Goal: Transaction & Acquisition: Purchase product/service

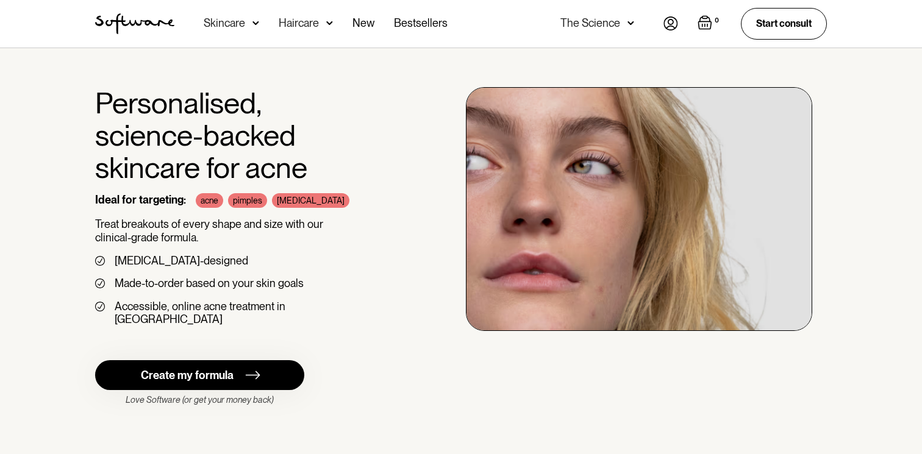
click at [674, 27] on img at bounding box center [670, 23] width 15 height 14
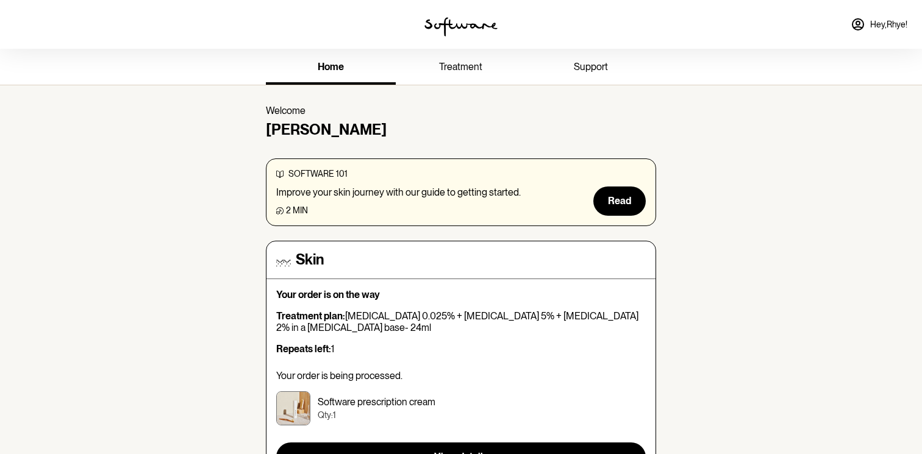
click at [441, 71] on span "treatment" at bounding box center [460, 67] width 43 height 12
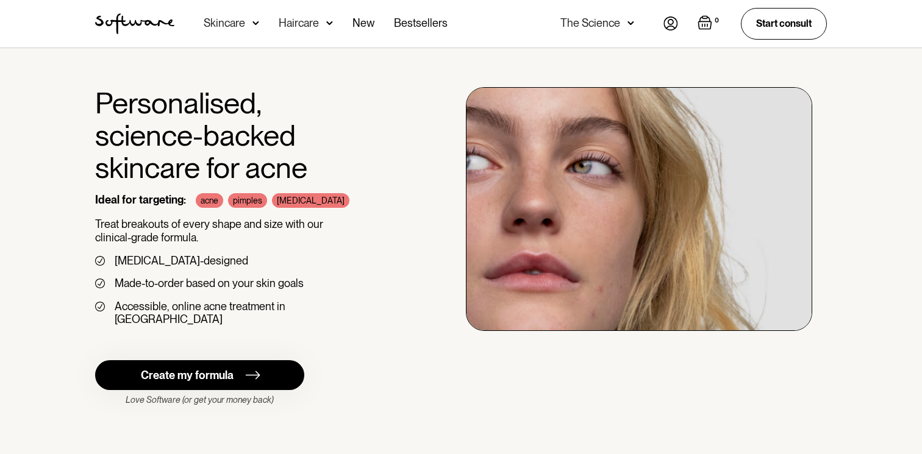
click at [677, 24] on img at bounding box center [670, 23] width 15 height 14
